Goal: Task Accomplishment & Management: Use online tool/utility

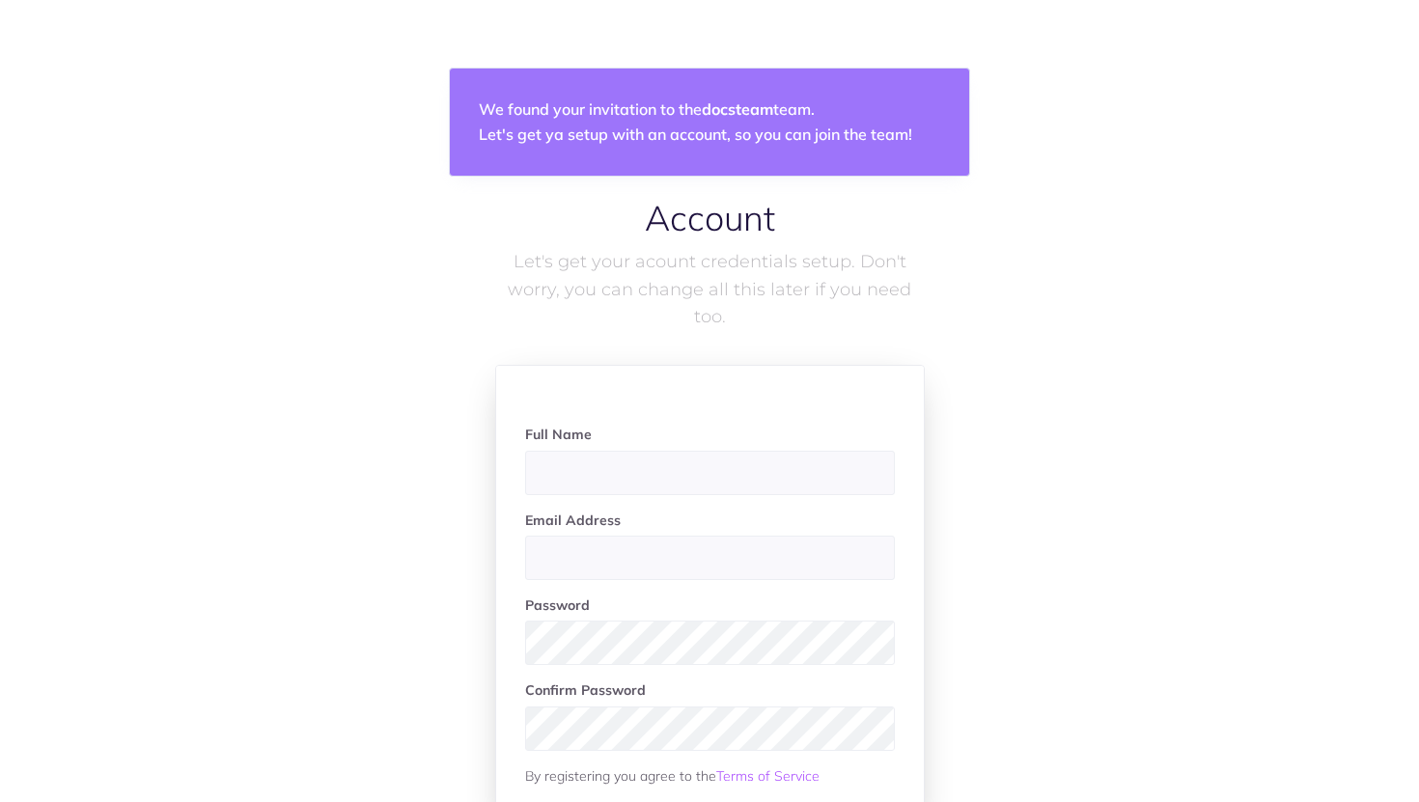
scroll to position [199, 0]
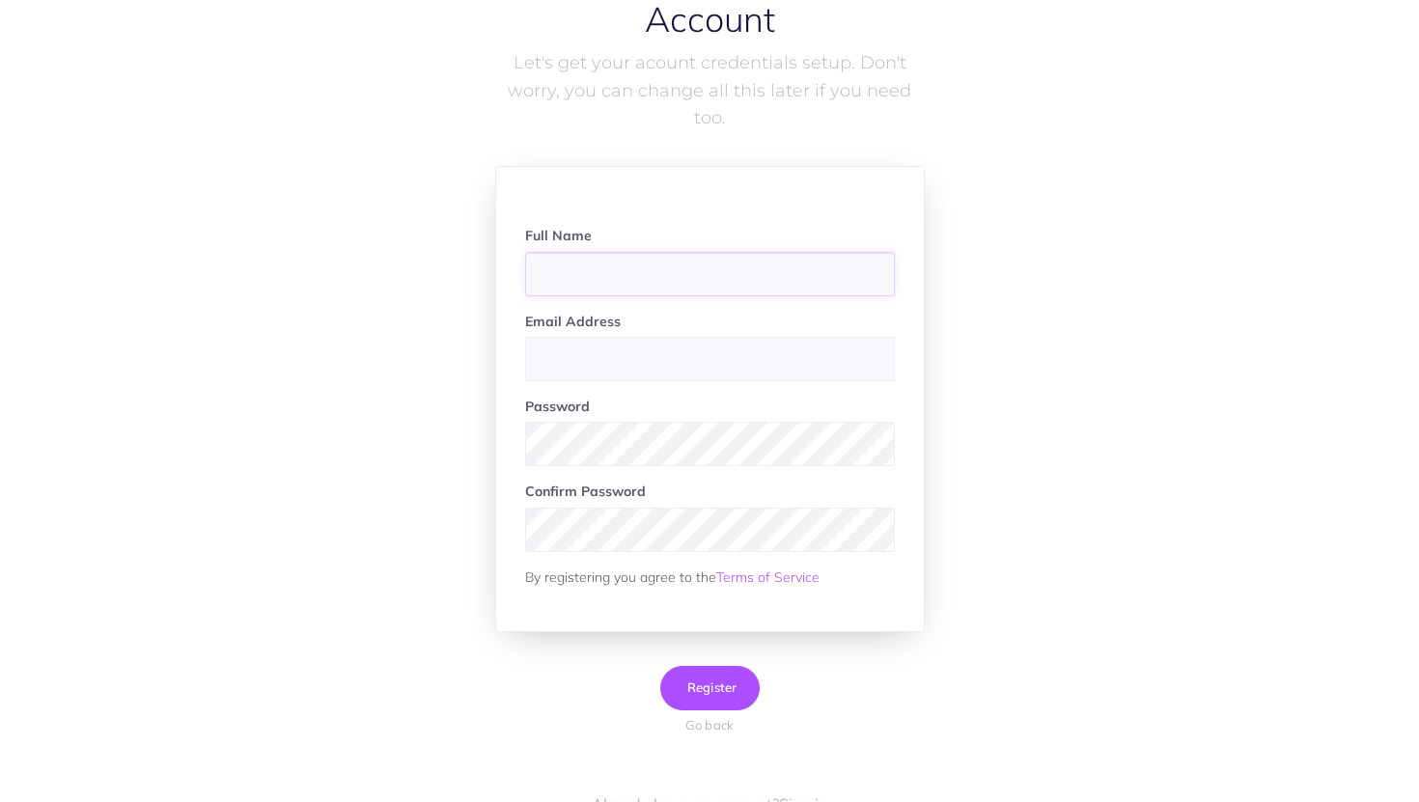
click at [656, 290] on input "text" at bounding box center [710, 274] width 370 height 44
type input "[PERSON_NAME]"
type input "rachel@theloops.ai"
click at [722, 682] on span "Register" at bounding box center [710, 687] width 55 height 15
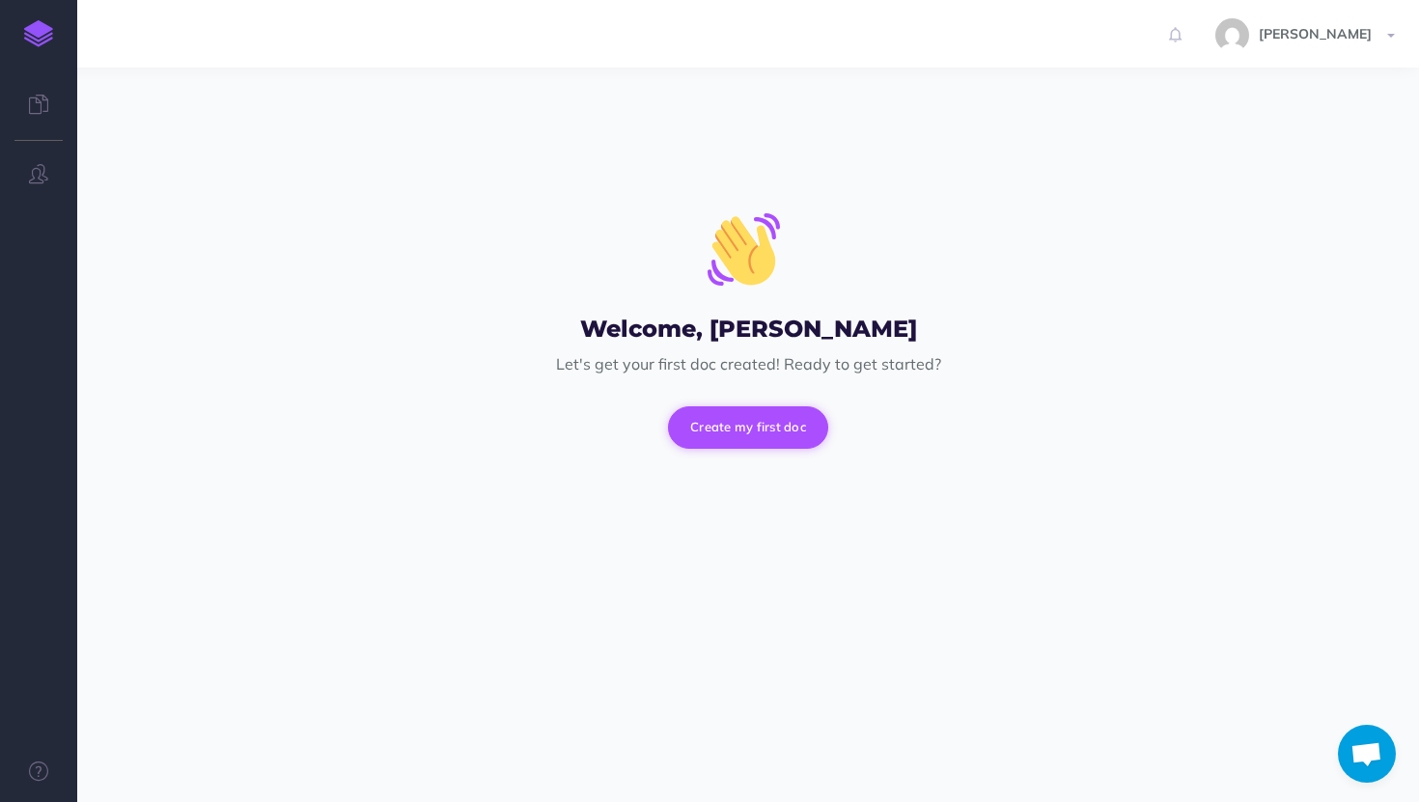
click at [699, 433] on button "Create my first doc" at bounding box center [748, 427] width 160 height 42
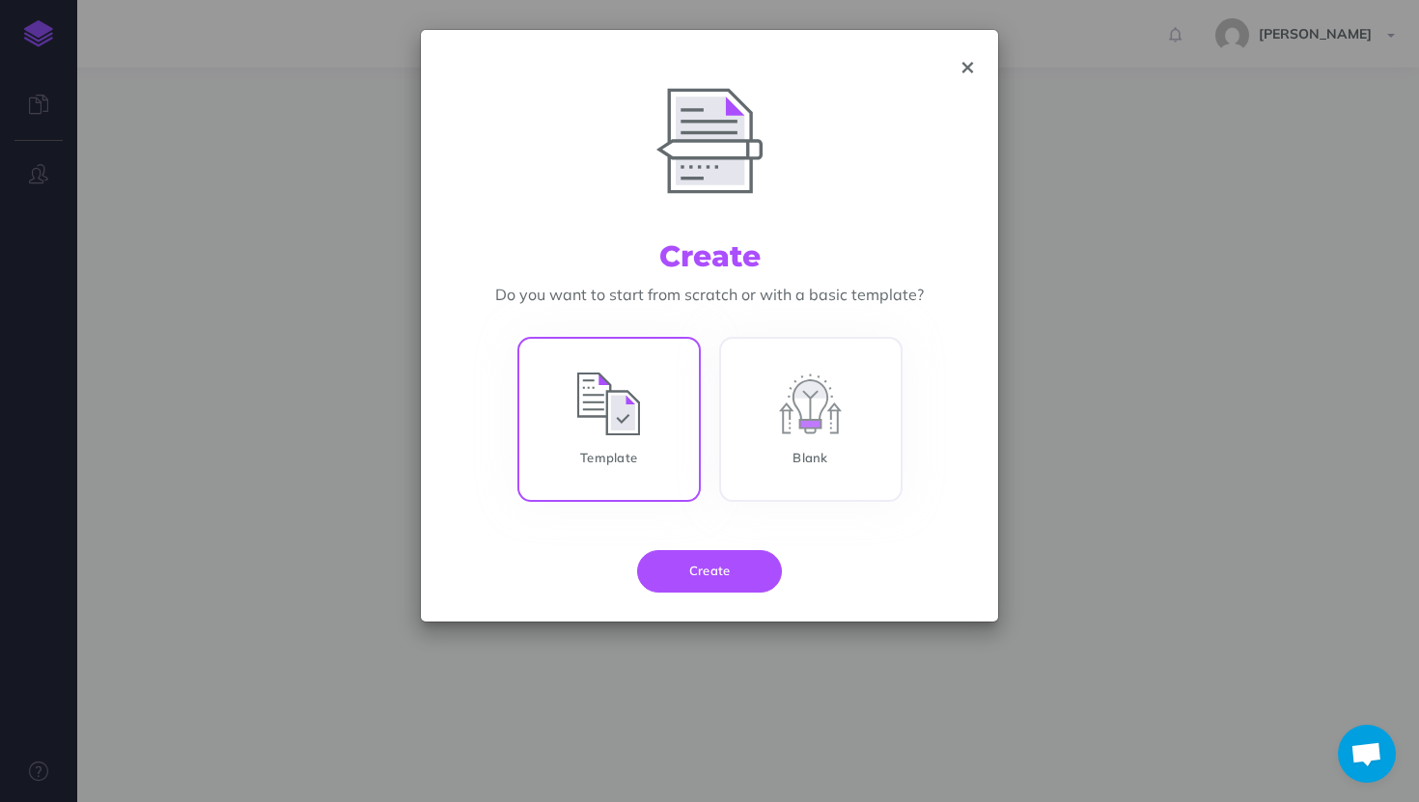
click at [636, 419] on input "Template" at bounding box center [609, 423] width 183 height 165
radio input "true"
click at [679, 588] on button "Create" at bounding box center [709, 571] width 145 height 42
click at [687, 574] on button "Create" at bounding box center [709, 571] width 145 height 42
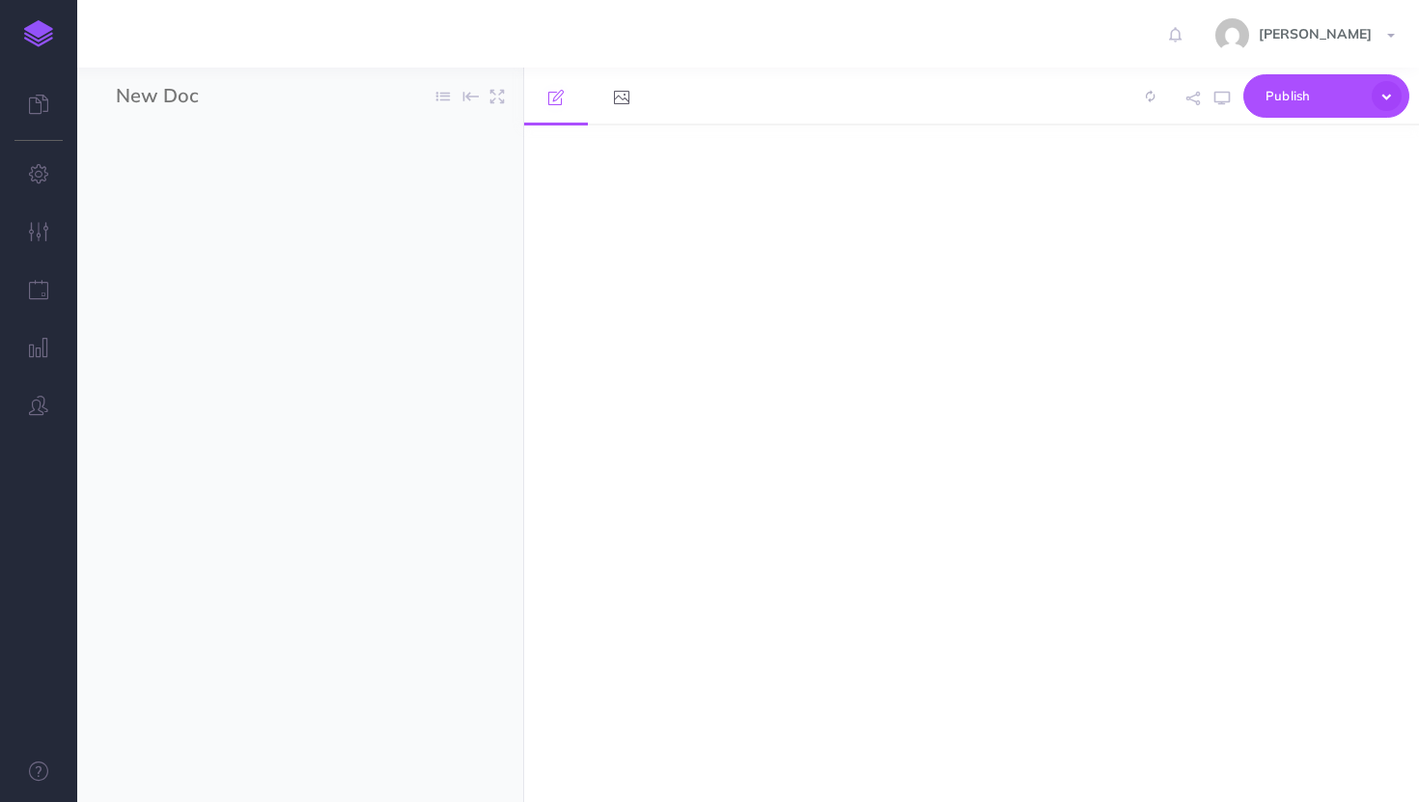
click at [721, 552] on div "Publish Publish Publish all draft items, making them public. Publish Protection" at bounding box center [971, 435] width 895 height 735
select select "null"
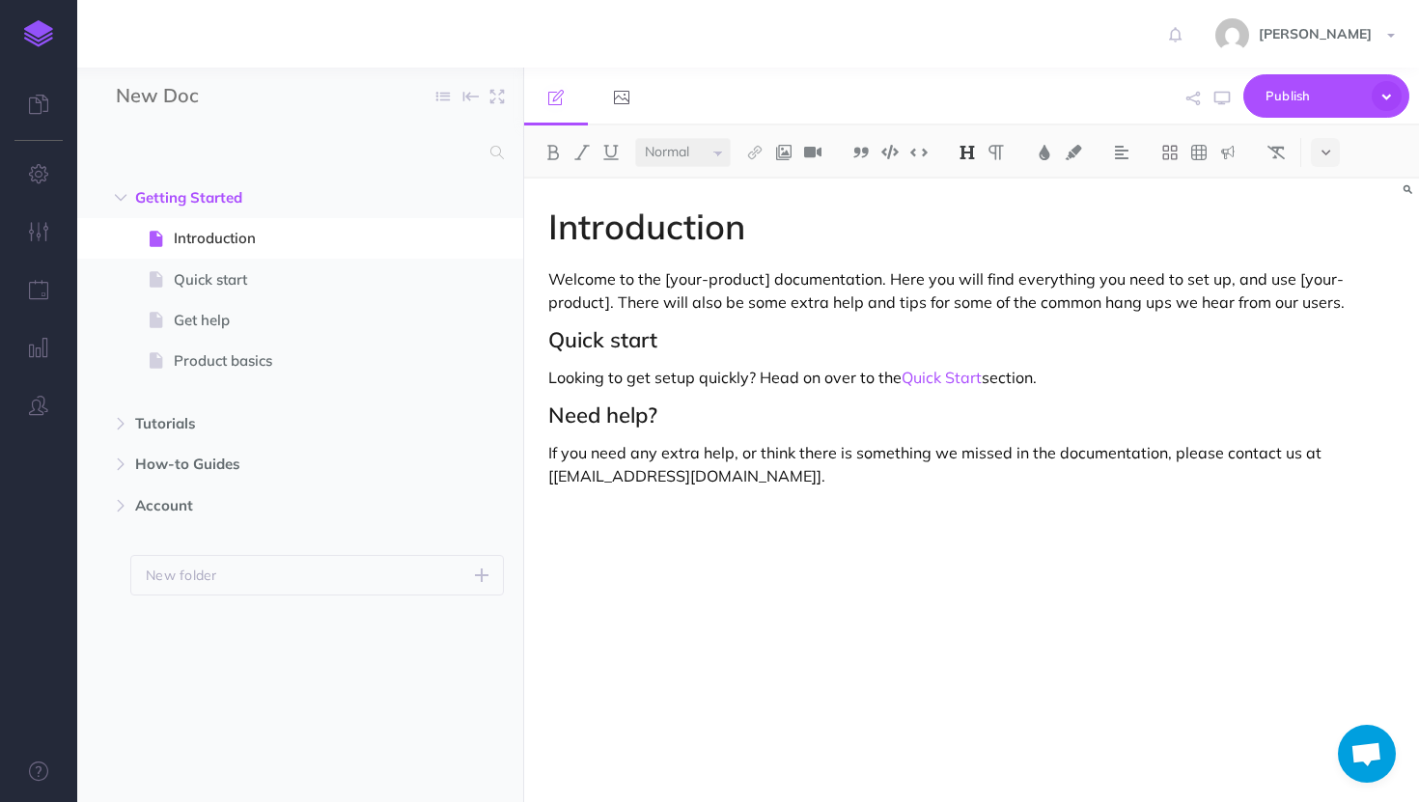
click at [37, 20] on img at bounding box center [38, 33] width 29 height 27
